Goal: Task Accomplishment & Management: Use online tool/utility

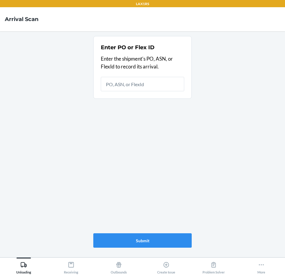
drag, startPoint x: 39, startPoint y: 115, endPoint x: 63, endPoint y: 1, distance: 116.3
click at [0, 65] on html "LAX1RS Arrival Scan Enter PO or Flex ID Enter the shipment's PO, ASN, or FlexId…" at bounding box center [142, 137] width 285 height 275
click at [62, 269] on button "Receiving" at bounding box center [70, 266] width 47 height 17
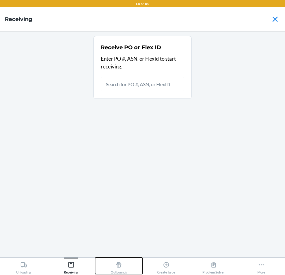
click at [119, 266] on icon at bounding box center [119, 264] width 5 height 5
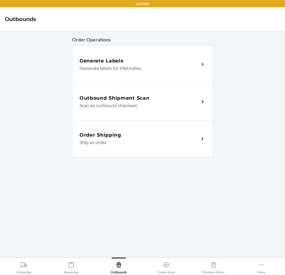
click at [160, 103] on p "Scan an outbound shipment" at bounding box center [137, 105] width 115 height 7
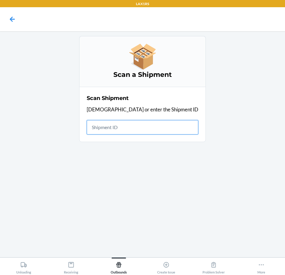
click at [135, 127] on input "text" at bounding box center [143, 127] width 112 height 14
type input "W0PLEB"
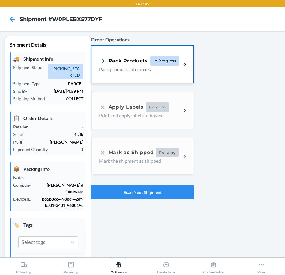
click at [175, 63] on span "In Progress" at bounding box center [164, 61] width 29 height 10
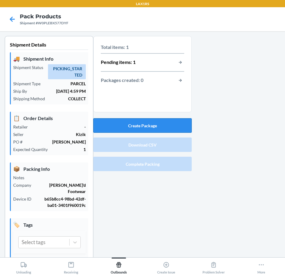
click at [150, 122] on button "Create Package" at bounding box center [142, 125] width 98 height 14
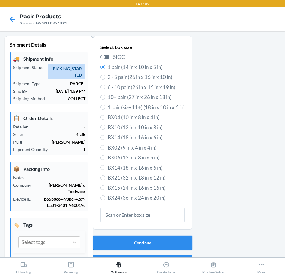
click at [158, 239] on button "Continue" at bounding box center [142, 243] width 99 height 14
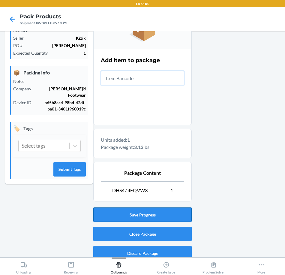
scroll to position [102, 0]
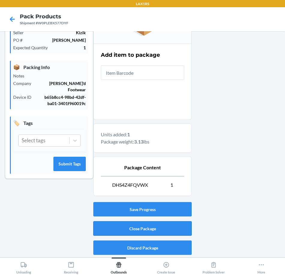
click at [157, 231] on button "Close Package" at bounding box center [142, 228] width 98 height 14
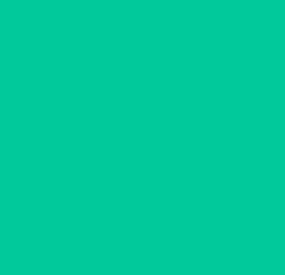
scroll to position [14, 0]
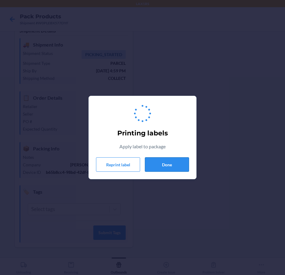
click at [163, 162] on button "Done" at bounding box center [167, 164] width 44 height 14
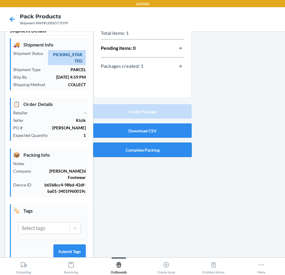
click at [155, 151] on button "Complete Packing" at bounding box center [142, 150] width 98 height 14
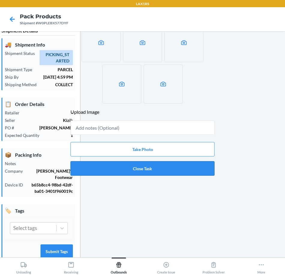
click at [149, 168] on button "Close Task" at bounding box center [143, 168] width 144 height 14
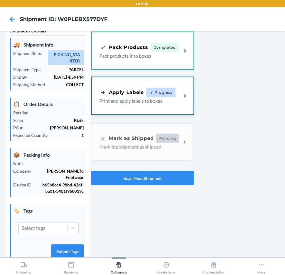
click at [137, 98] on p "Print and apply labels to boxes" at bounding box center [138, 100] width 78 height 7
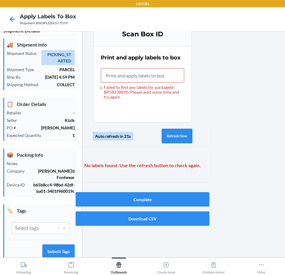
click at [185, 131] on button "Refresh Now" at bounding box center [177, 136] width 31 height 14
click at [175, 136] on button "Refresh Now" at bounding box center [177, 136] width 31 height 14
click at [153, 76] on input "Failed to find any labels for packageId: BP58238890. Please wait some time and …" at bounding box center [142, 75] width 83 height 14
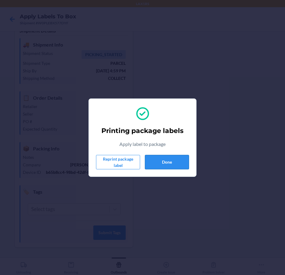
click at [170, 160] on button "Done" at bounding box center [167, 162] width 44 height 14
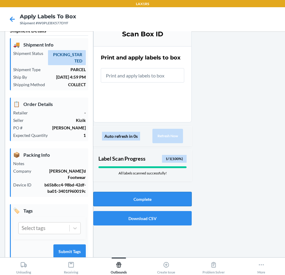
click at [142, 199] on button "Complete" at bounding box center [142, 199] width 98 height 14
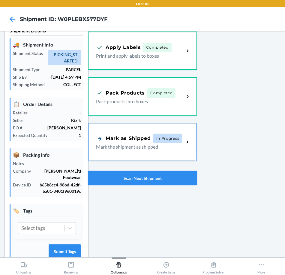
click at [138, 179] on button "Scan Next Shipment" at bounding box center [142, 178] width 109 height 14
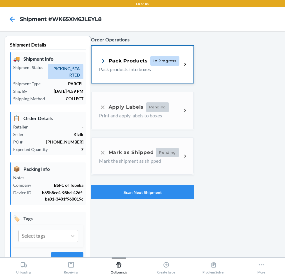
click at [155, 67] on p "Pack products into boxes" at bounding box center [138, 69] width 78 height 7
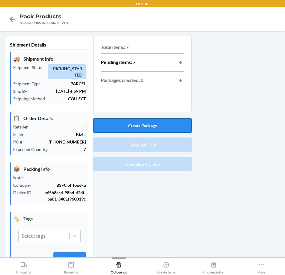
click at [159, 123] on button "Create Package" at bounding box center [142, 125] width 98 height 14
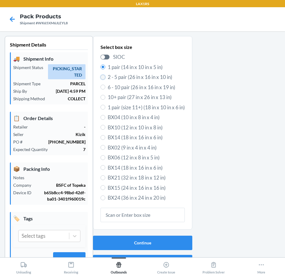
click at [101, 79] on input "2 - 5 pair (26 in x 16 in x 10 in)" at bounding box center [103, 77] width 5 height 5
radio input "true"
radio input "false"
click at [118, 238] on button "Continue" at bounding box center [142, 243] width 99 height 14
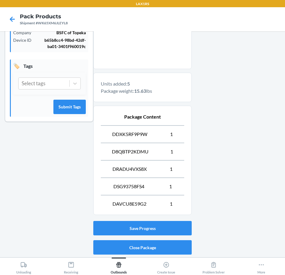
scroll to position [171, 0]
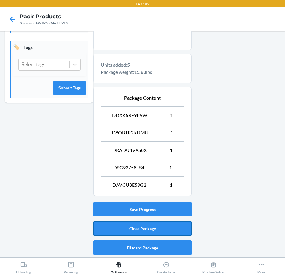
click at [132, 232] on button "Close Package" at bounding box center [142, 228] width 98 height 14
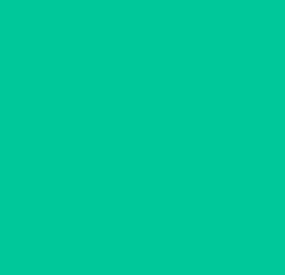
scroll to position [14, 0]
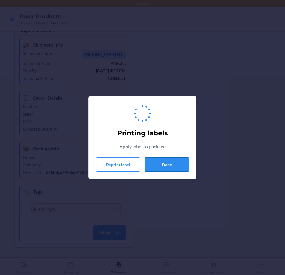
click at [175, 163] on button "Done" at bounding box center [167, 164] width 44 height 14
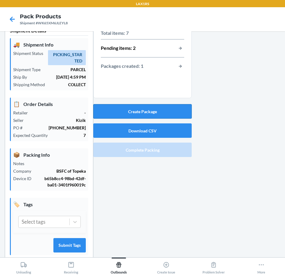
click at [123, 109] on button "Create Package" at bounding box center [142, 111] width 98 height 14
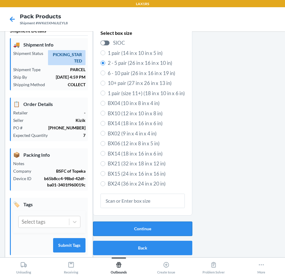
click at [154, 228] on button "Continue" at bounding box center [142, 229] width 99 height 14
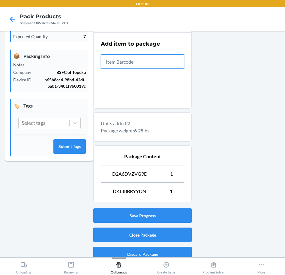
scroll to position [119, 0]
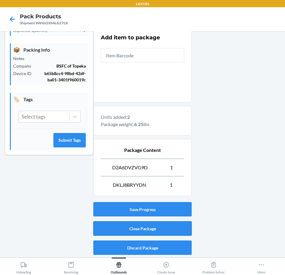
click at [181, 225] on button "Close Package" at bounding box center [142, 228] width 98 height 14
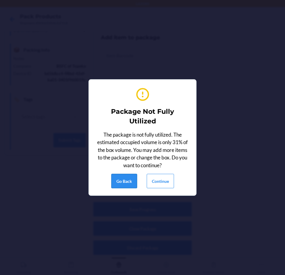
click at [129, 178] on button "Go Back" at bounding box center [124, 181] width 26 height 14
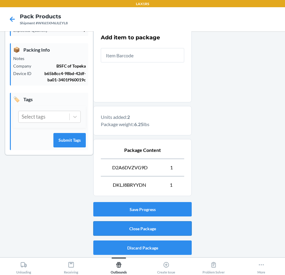
click at [176, 230] on button "Close Package" at bounding box center [142, 228] width 98 height 14
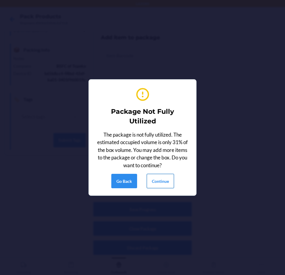
click at [164, 181] on button "Continue" at bounding box center [160, 181] width 27 height 14
click at [164, 183] on button "Continue" at bounding box center [160, 181] width 27 height 14
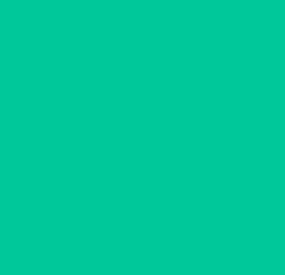
scroll to position [14, 0]
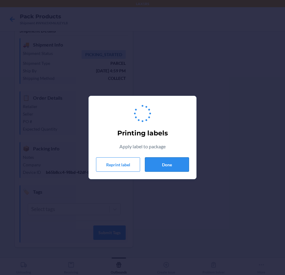
click at [161, 165] on button "Done" at bounding box center [167, 164] width 44 height 14
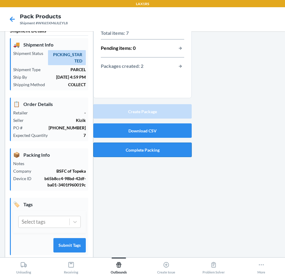
click at [163, 150] on button "Complete Packing" at bounding box center [142, 150] width 98 height 14
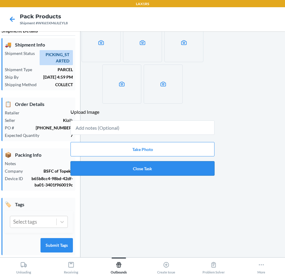
click at [143, 169] on button "Close Task" at bounding box center [143, 168] width 144 height 14
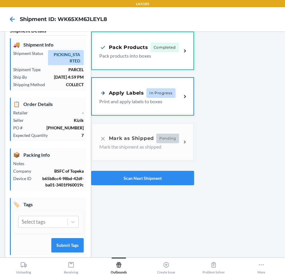
click at [141, 95] on div "Apply Labels" at bounding box center [121, 93] width 45 height 8
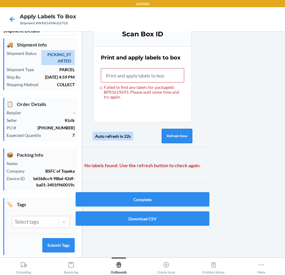
click at [176, 132] on button "Refresh Now" at bounding box center [177, 136] width 31 height 14
click at [166, 138] on button "Refresh Now" at bounding box center [177, 136] width 31 height 14
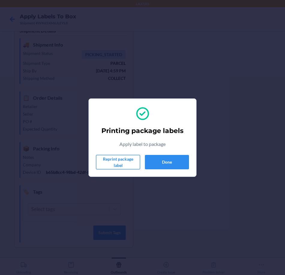
click at [124, 159] on button "Reprint package label" at bounding box center [118, 162] width 44 height 14
click at [162, 159] on button "Done" at bounding box center [167, 162] width 44 height 14
click at [175, 159] on button "Done" at bounding box center [167, 162] width 44 height 14
click at [168, 161] on button "Done" at bounding box center [167, 162] width 44 height 14
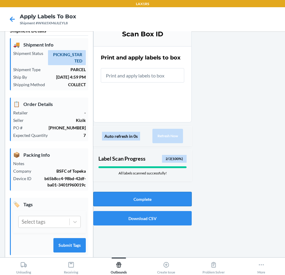
click at [143, 197] on button "Complete" at bounding box center [142, 199] width 98 height 14
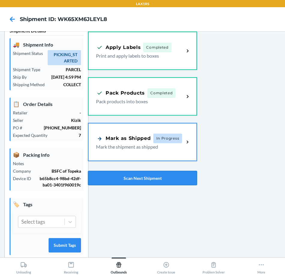
click at [111, 175] on button "Scan Next Shipment" at bounding box center [142, 178] width 109 height 14
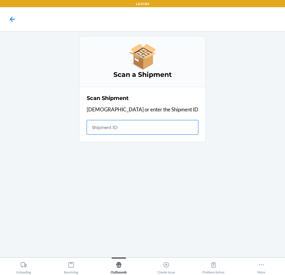
click at [148, 126] on input "text" at bounding box center [143, 127] width 112 height 14
type input "W4JCM1LW"
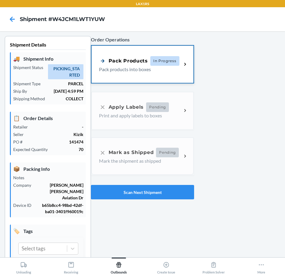
click at [132, 71] on p "Pack products into boxes" at bounding box center [138, 69] width 78 height 7
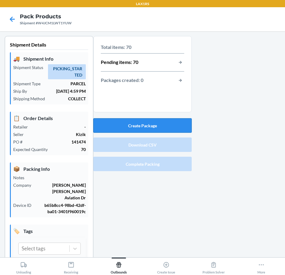
click at [117, 124] on button "Create Package" at bounding box center [142, 125] width 98 height 14
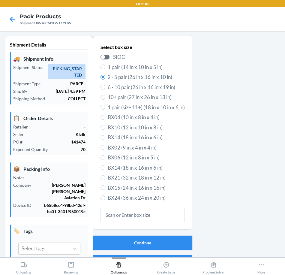
click at [131, 241] on button "Continue" at bounding box center [142, 243] width 99 height 14
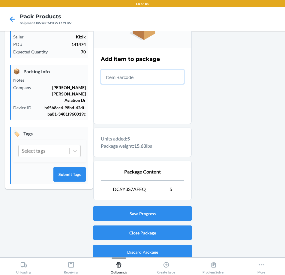
scroll to position [102, 0]
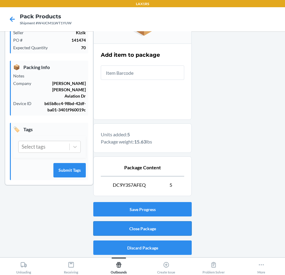
click at [148, 228] on button "Close Package" at bounding box center [142, 228] width 98 height 14
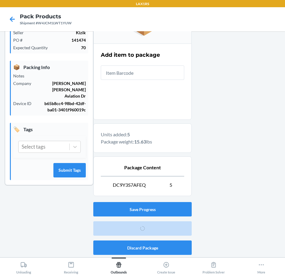
scroll to position [14, 0]
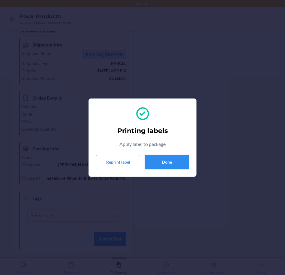
click at [166, 161] on button "Done" at bounding box center [167, 162] width 44 height 14
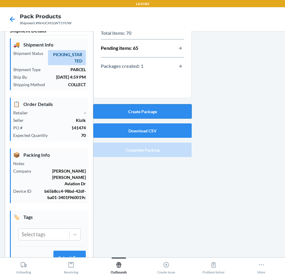
click at [146, 107] on button "Create Package" at bounding box center [142, 111] width 98 height 14
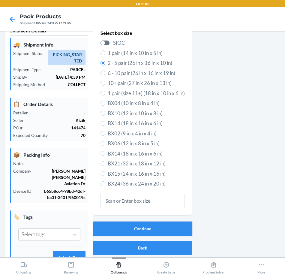
click at [116, 223] on button "Continue" at bounding box center [142, 229] width 99 height 14
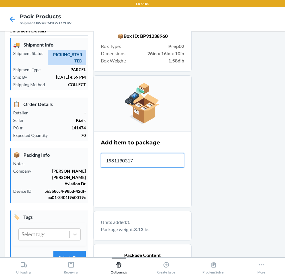
type input "19811903177"
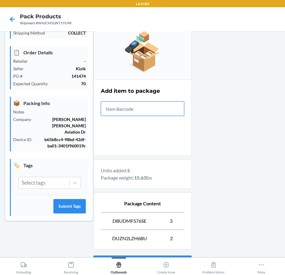
scroll to position [119, 0]
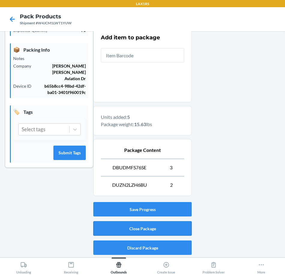
click at [141, 228] on button "Close Package" at bounding box center [142, 228] width 98 height 14
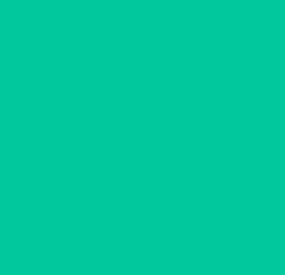
scroll to position [14, 0]
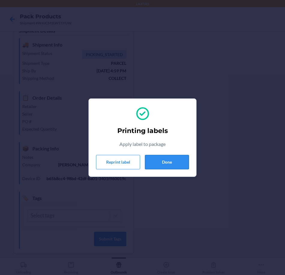
click at [167, 167] on button "Done" at bounding box center [167, 162] width 44 height 14
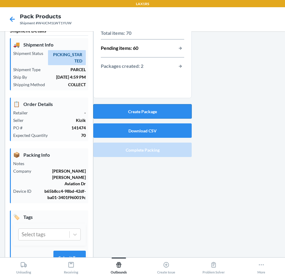
click at [156, 112] on button "Create Package" at bounding box center [142, 111] width 98 height 14
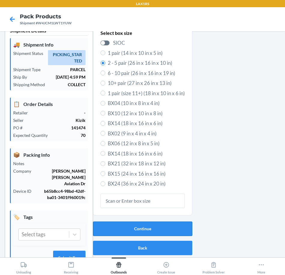
click at [148, 228] on button "Continue" at bounding box center [142, 229] width 99 height 14
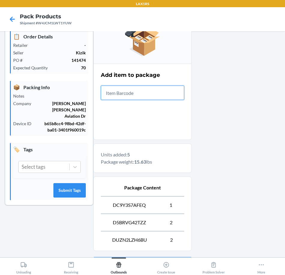
scroll to position [134, 0]
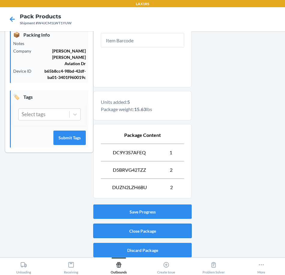
click at [149, 228] on button "Close Package" at bounding box center [142, 231] width 98 height 14
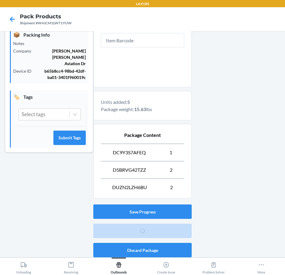
scroll to position [14, 0]
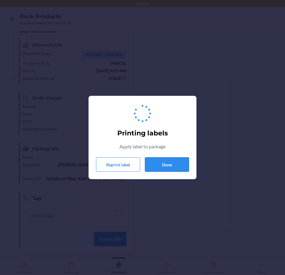
click at [176, 164] on button "Done" at bounding box center [167, 164] width 44 height 14
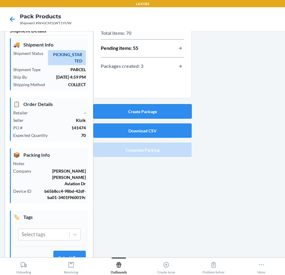
click at [136, 110] on button "Create Package" at bounding box center [142, 111] width 98 height 14
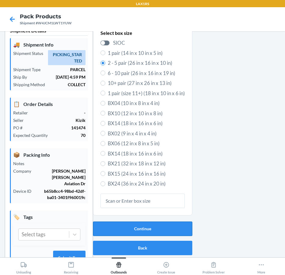
click at [136, 227] on button "Continue" at bounding box center [142, 229] width 99 height 14
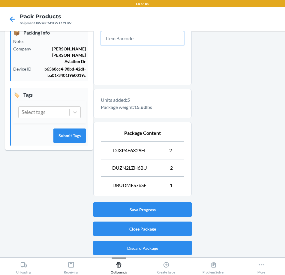
scroll to position [137, 0]
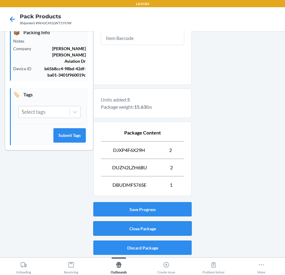
click at [153, 229] on button "Close Package" at bounding box center [142, 228] width 98 height 14
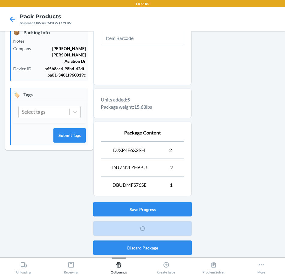
scroll to position [14, 0]
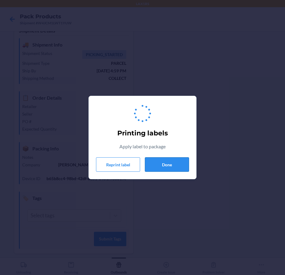
click at [171, 164] on button "Done" at bounding box center [167, 164] width 44 height 14
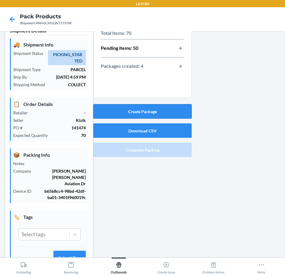
click at [125, 113] on button "Create Package" at bounding box center [142, 111] width 98 height 14
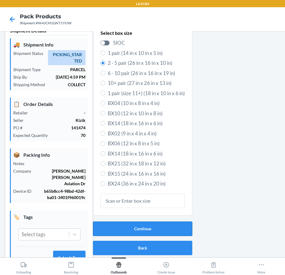
click at [123, 226] on button "Continue" at bounding box center [142, 229] width 99 height 14
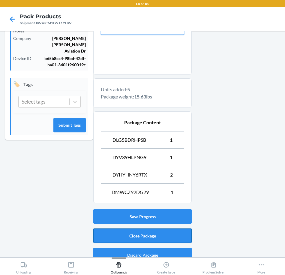
scroll to position [154, 0]
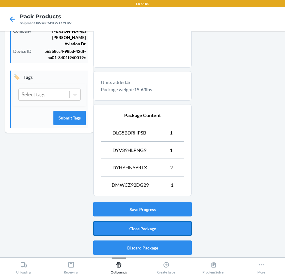
click at [141, 227] on button "Close Package" at bounding box center [142, 228] width 98 height 14
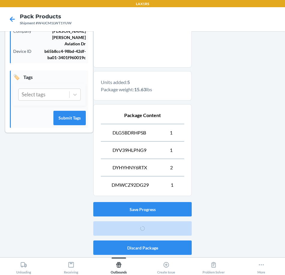
scroll to position [14, 0]
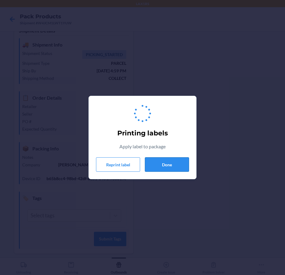
click at [159, 165] on button "Done" at bounding box center [167, 164] width 44 height 14
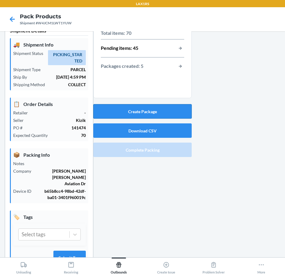
click at [133, 112] on button "Create Package" at bounding box center [142, 111] width 98 height 14
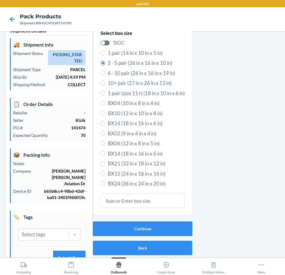
click at [177, 225] on button "Continue" at bounding box center [142, 229] width 99 height 14
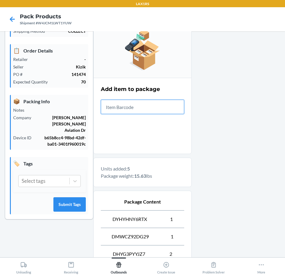
scroll to position [154, 0]
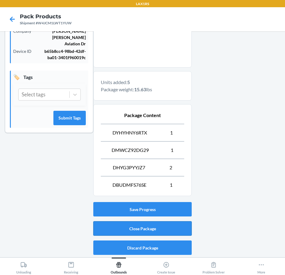
click at [148, 225] on button "Close Package" at bounding box center [142, 228] width 98 height 14
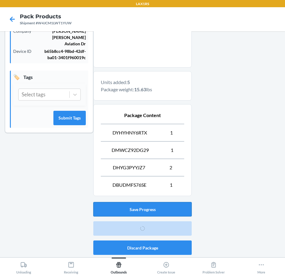
scroll to position [14, 0]
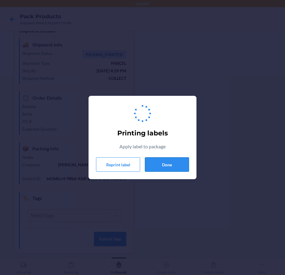
click at [165, 160] on button "Done" at bounding box center [167, 164] width 44 height 14
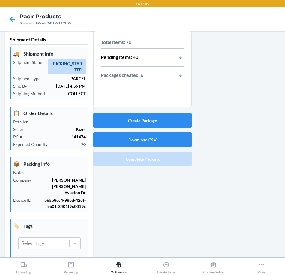
scroll to position [0, 0]
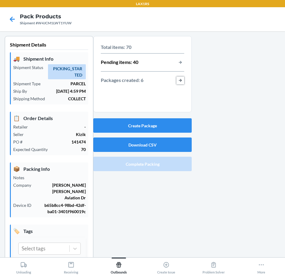
click at [177, 80] on button "button-view-packages-created" at bounding box center [181, 81] width 8 height 8
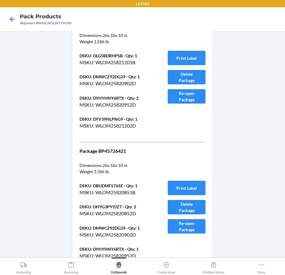
scroll to position [438, 0]
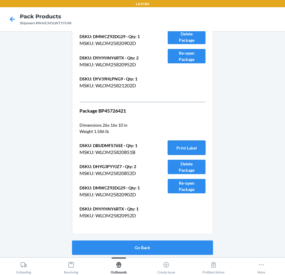
click at [174, 147] on button "Print Label" at bounding box center [187, 148] width 38 height 14
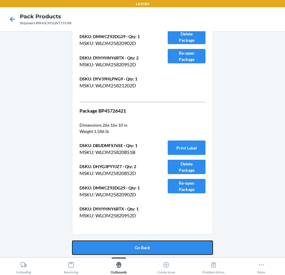
click at [128, 247] on button "Go Back" at bounding box center [142, 248] width 141 height 14
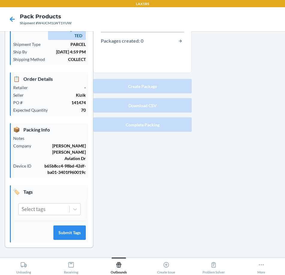
scroll to position [33, 0]
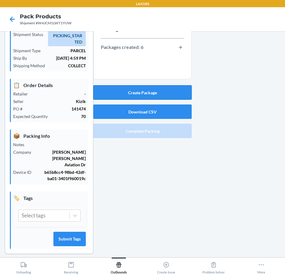
click at [136, 89] on button "Create Package" at bounding box center [142, 92] width 98 height 14
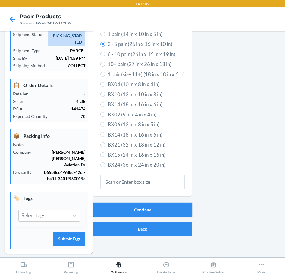
click at [126, 211] on button "Continue" at bounding box center [142, 210] width 99 height 14
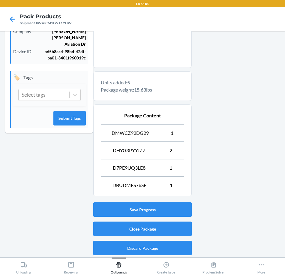
scroll to position [154, 0]
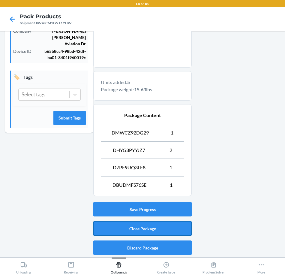
click at [139, 229] on button "Close Package" at bounding box center [142, 228] width 98 height 14
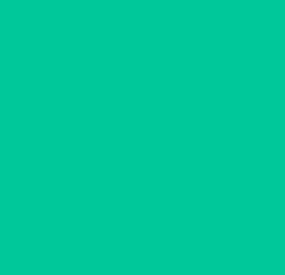
scroll to position [14, 0]
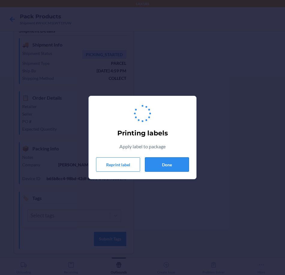
click at [156, 165] on button "Done" at bounding box center [167, 164] width 44 height 14
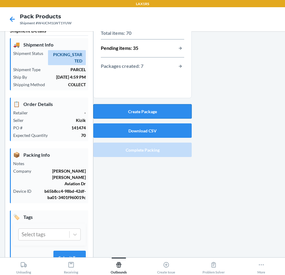
click at [168, 108] on button "Create Package" at bounding box center [142, 111] width 98 height 14
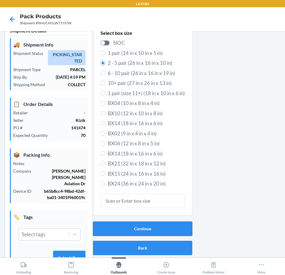
click at [177, 229] on button "Continue" at bounding box center [142, 229] width 99 height 14
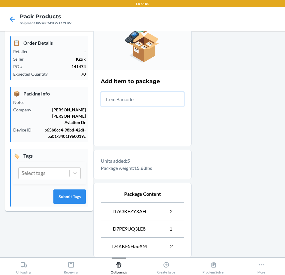
scroll to position [134, 0]
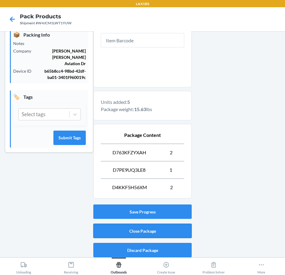
click at [175, 230] on button "Close Package" at bounding box center [142, 231] width 98 height 14
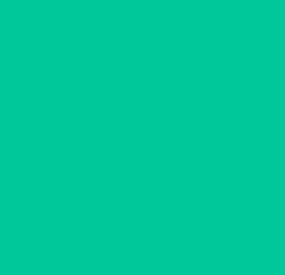
scroll to position [14, 0]
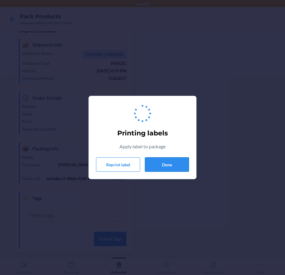
click at [170, 166] on button "Done" at bounding box center [167, 164] width 44 height 14
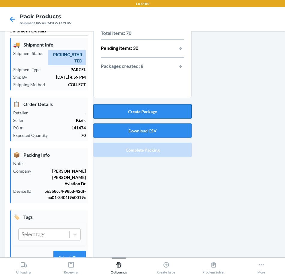
click at [133, 114] on button "Create Package" at bounding box center [142, 111] width 98 height 14
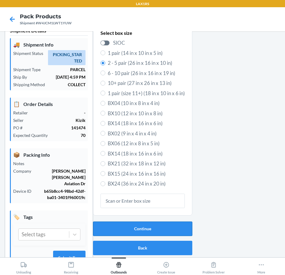
click at [153, 229] on button "Continue" at bounding box center [142, 229] width 99 height 14
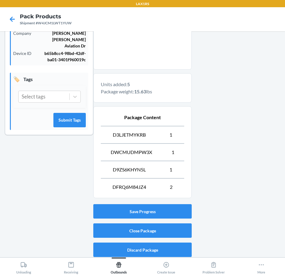
scroll to position [154, 0]
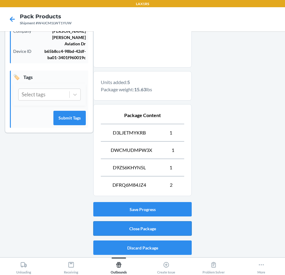
click at [138, 224] on button "Close Package" at bounding box center [142, 228] width 98 height 14
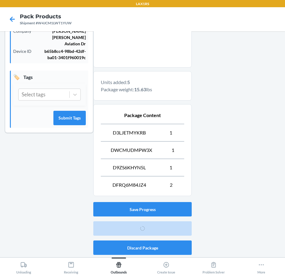
scroll to position [14, 0]
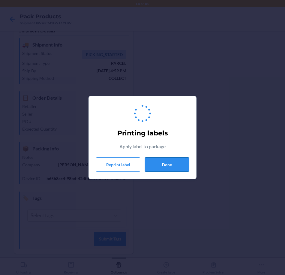
click at [163, 164] on button "Done" at bounding box center [167, 164] width 44 height 14
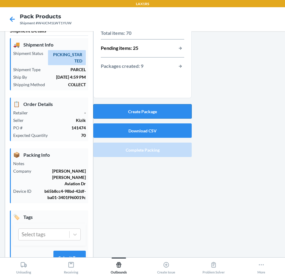
click at [151, 112] on button "Create Package" at bounding box center [142, 111] width 98 height 14
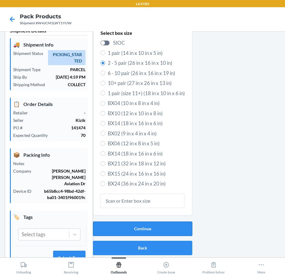
drag, startPoint x: 106, startPoint y: 227, endPoint x: 106, endPoint y: 222, distance: 5.1
click at [106, 222] on button "Continue" at bounding box center [142, 229] width 99 height 14
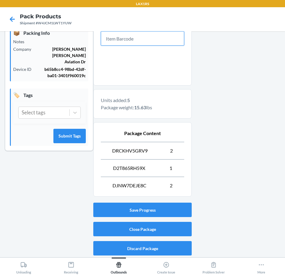
scroll to position [137, 0]
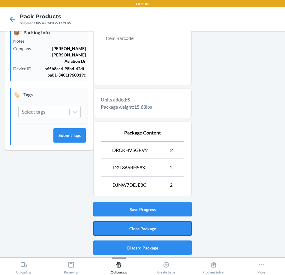
click at [125, 229] on button "Close Package" at bounding box center [142, 228] width 98 height 14
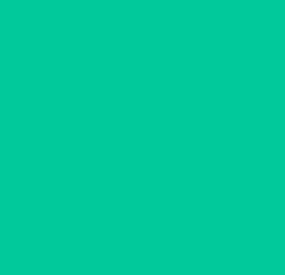
scroll to position [14, 0]
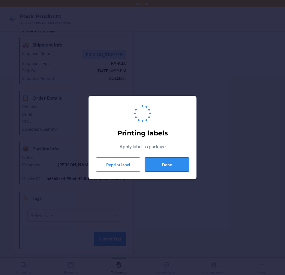
drag, startPoint x: 171, startPoint y: 163, endPoint x: 175, endPoint y: 163, distance: 4.5
click at [175, 163] on button "Done" at bounding box center [167, 164] width 44 height 14
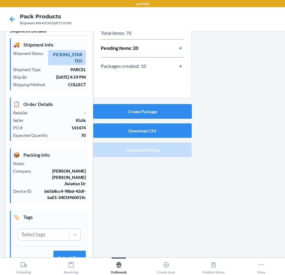
click at [164, 108] on button "Create Package" at bounding box center [142, 111] width 98 height 14
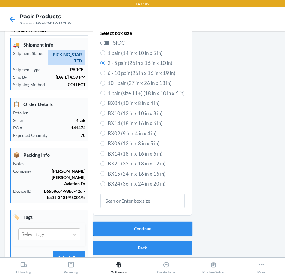
click at [156, 226] on button "Continue" at bounding box center [142, 229] width 99 height 14
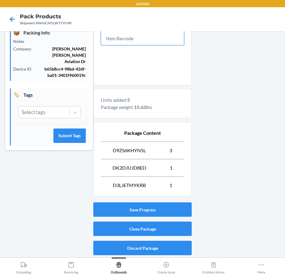
scroll to position [137, 0]
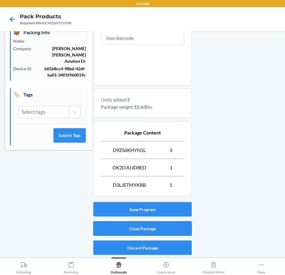
click at [142, 225] on button "Close Package" at bounding box center [142, 228] width 98 height 14
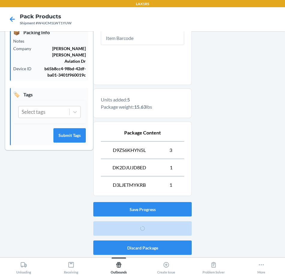
scroll to position [14, 0]
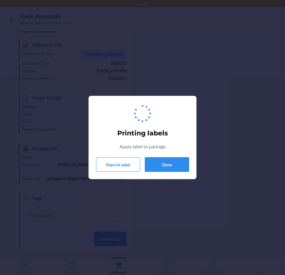
click at [166, 164] on button "Done" at bounding box center [167, 164] width 44 height 14
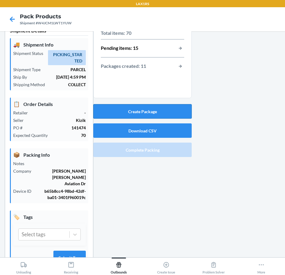
click at [171, 111] on button "Create Package" at bounding box center [142, 111] width 98 height 14
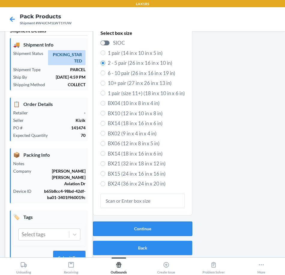
click at [182, 230] on button "Continue" at bounding box center [142, 229] width 99 height 14
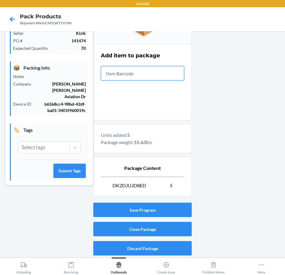
scroll to position [102, 0]
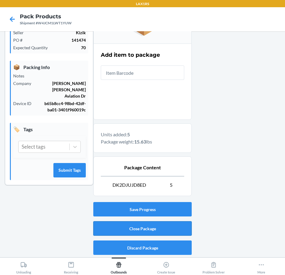
click at [145, 231] on button "Close Package" at bounding box center [142, 228] width 98 height 14
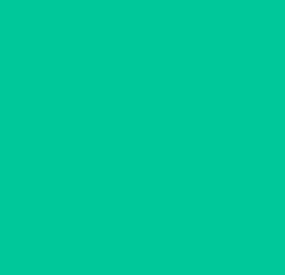
scroll to position [14, 0]
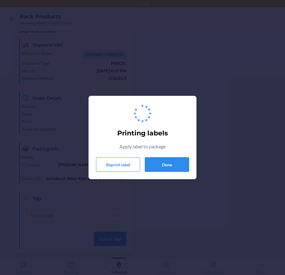
click at [173, 162] on button "Done" at bounding box center [167, 164] width 44 height 14
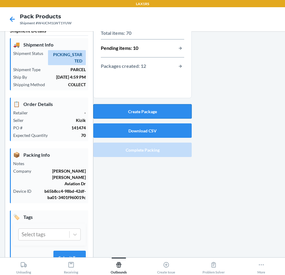
click at [162, 110] on button "Create Package" at bounding box center [142, 111] width 98 height 14
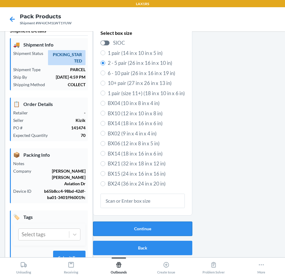
click at [149, 223] on button "Continue" at bounding box center [142, 229] width 99 height 14
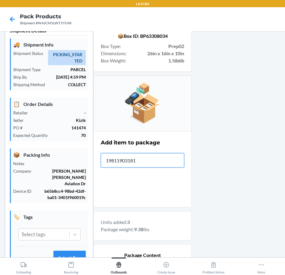
type input "198119031814"
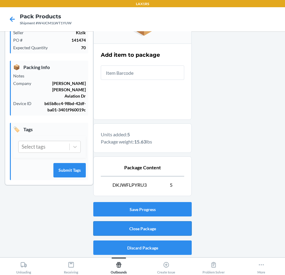
click at [154, 229] on button "Close Package" at bounding box center [142, 228] width 98 height 14
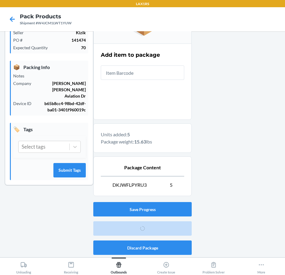
scroll to position [14, 0]
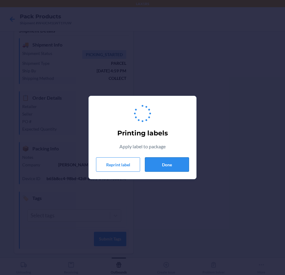
click at [156, 161] on button "Done" at bounding box center [167, 164] width 44 height 14
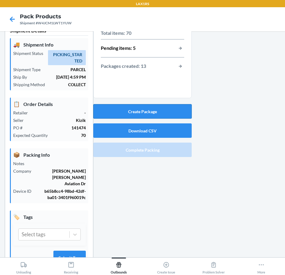
click at [154, 110] on button "Create Package" at bounding box center [142, 111] width 98 height 14
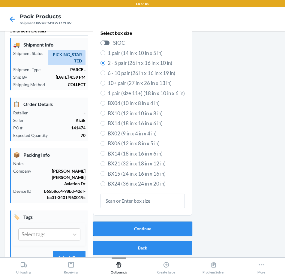
click at [151, 226] on button "Continue" at bounding box center [142, 229] width 99 height 14
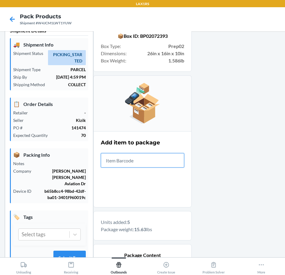
scroll to position [119, 0]
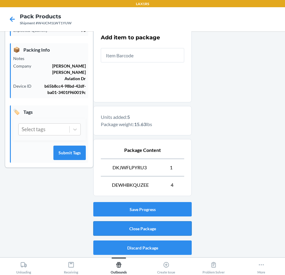
click at [148, 228] on button "Close Package" at bounding box center [142, 228] width 98 height 14
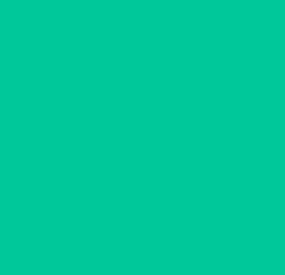
scroll to position [14, 0]
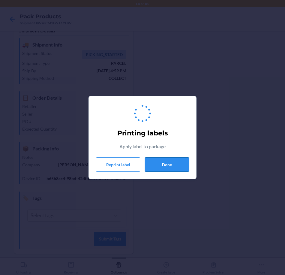
click at [163, 162] on button "Done" at bounding box center [167, 164] width 44 height 14
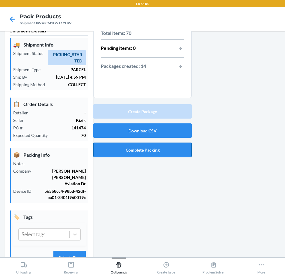
click at [130, 151] on button "Complete Packing" at bounding box center [142, 150] width 98 height 14
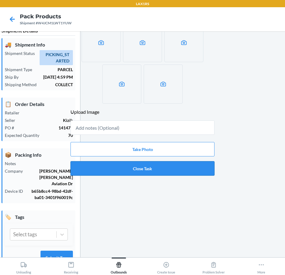
click at [153, 168] on button "Close Task" at bounding box center [143, 168] width 144 height 14
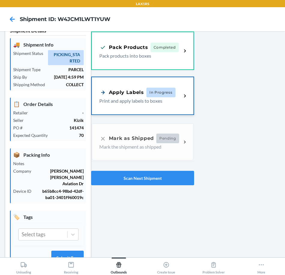
click at [121, 92] on div "Apply Labels" at bounding box center [121, 93] width 45 height 8
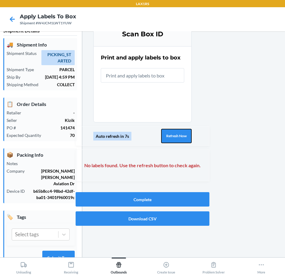
click at [180, 140] on button "Refresh Now" at bounding box center [176, 136] width 31 height 14
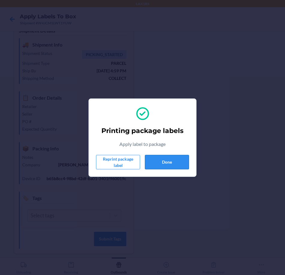
click at [165, 162] on button "Done" at bounding box center [167, 162] width 44 height 14
click at [163, 161] on button "Done" at bounding box center [167, 162] width 44 height 14
click at [167, 161] on button "Done" at bounding box center [167, 162] width 44 height 14
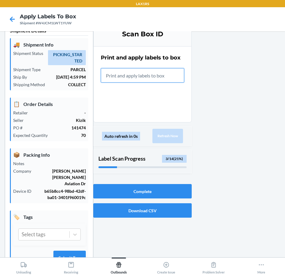
click at [152, 75] on input "text" at bounding box center [142, 75] width 83 height 14
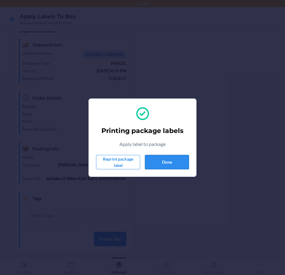
click at [164, 161] on button "Done" at bounding box center [167, 162] width 44 height 14
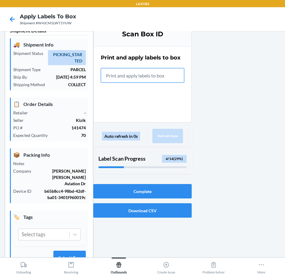
click at [108, 74] on input "text" at bounding box center [142, 75] width 83 height 14
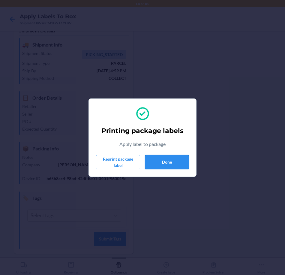
click at [169, 161] on button "Done" at bounding box center [167, 162] width 44 height 14
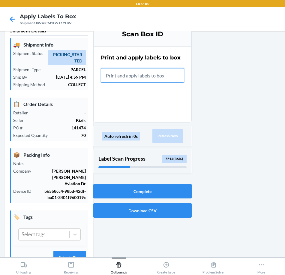
click at [134, 79] on input "text" at bounding box center [142, 75] width 83 height 14
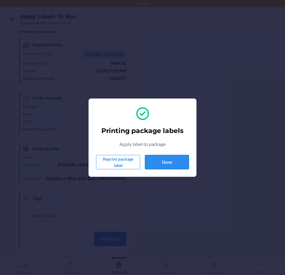
click at [165, 164] on button "Done" at bounding box center [167, 162] width 44 height 14
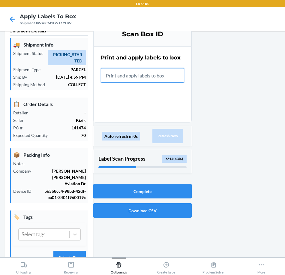
click at [153, 80] on input "text" at bounding box center [142, 75] width 83 height 14
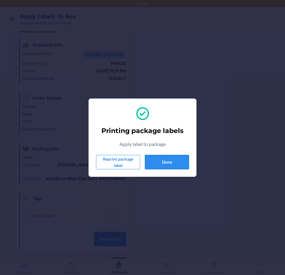
click at [164, 160] on button "Done" at bounding box center [167, 162] width 44 height 14
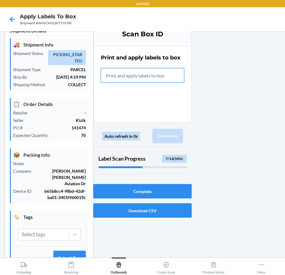
click at [123, 74] on input "text" at bounding box center [142, 75] width 83 height 14
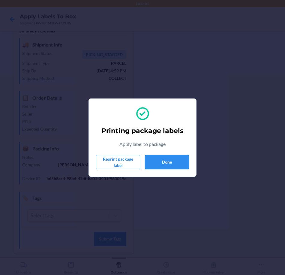
click at [162, 159] on button "Done" at bounding box center [167, 162] width 44 height 14
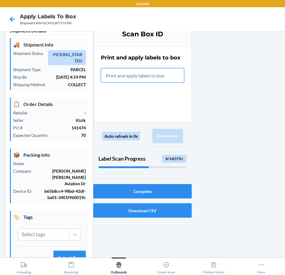
click at [127, 77] on input "text" at bounding box center [142, 75] width 83 height 14
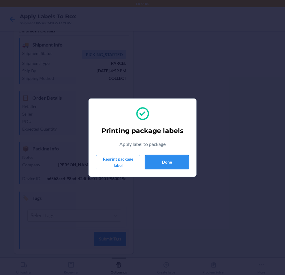
click at [168, 161] on button "Done" at bounding box center [167, 162] width 44 height 14
